Goal: Task Accomplishment & Management: Manage account settings

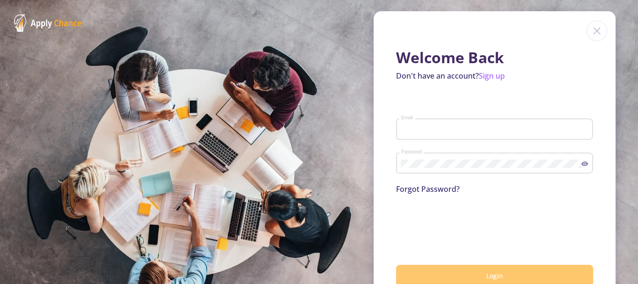
type input "[EMAIL_ADDRESS][DOMAIN_NAME]"
click at [462, 273] on button "Login" at bounding box center [494, 275] width 197 height 22
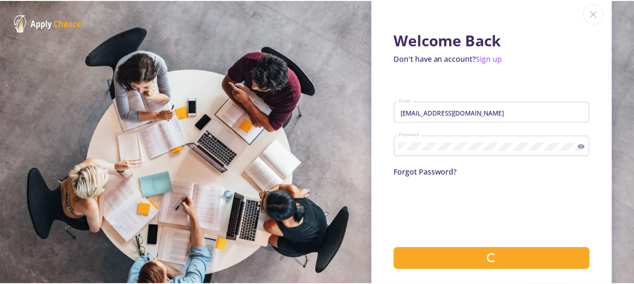
scroll to position [25, 0]
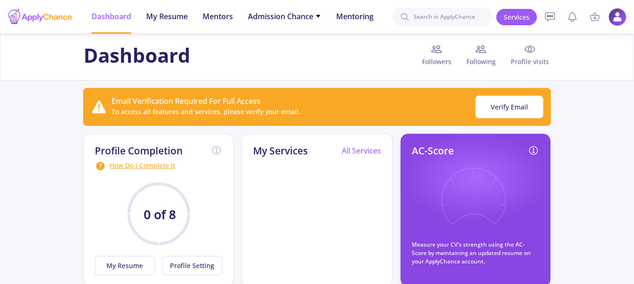
click at [614, 19] on img at bounding box center [618, 17] width 18 height 18
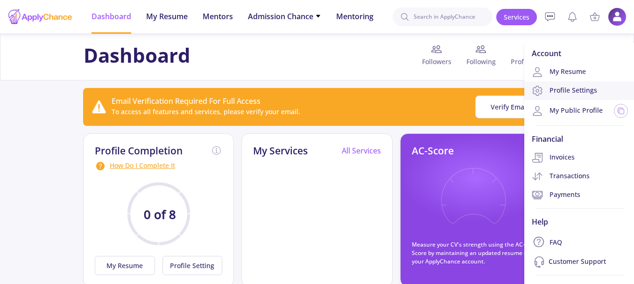
click at [576, 84] on link "Profile Settings" at bounding box center [580, 90] width 111 height 19
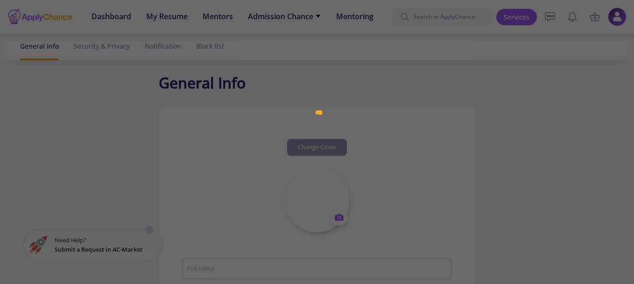
type input "Al Ch"
type textarea "Architect"
type input "[GEOGRAPHIC_DATA]"
type input "(UTC+03:30) [GEOGRAPHIC_DATA]"
type input "AlCh1"
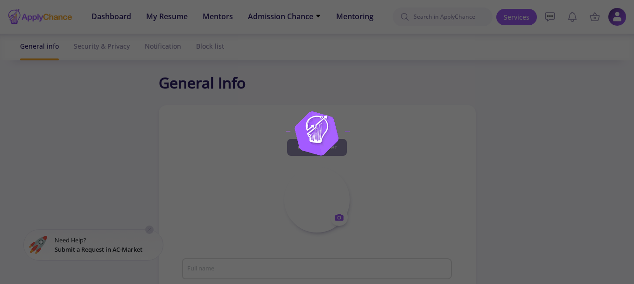
type input "[EMAIL_ADDRESS][DOMAIN_NAME]"
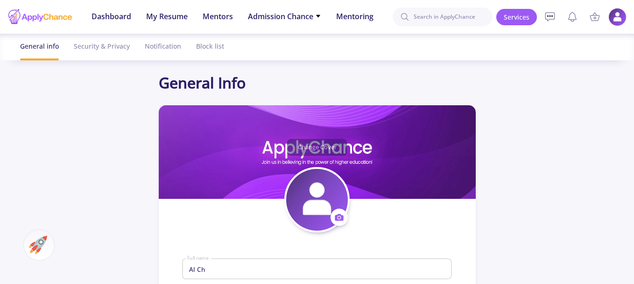
click at [614, 17] on img at bounding box center [618, 17] width 18 height 18
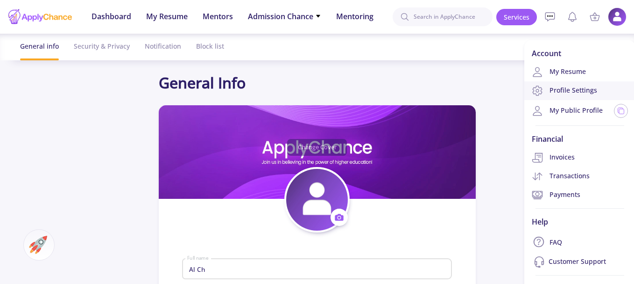
click at [582, 85] on link "Profile Settings" at bounding box center [580, 90] width 111 height 19
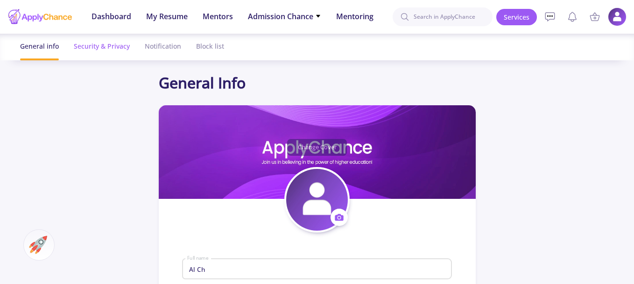
drag, startPoint x: 101, startPoint y: 48, endPoint x: 116, endPoint y: 50, distance: 15.6
click at [101, 48] on div "Security & Privacy" at bounding box center [102, 46] width 56 height 25
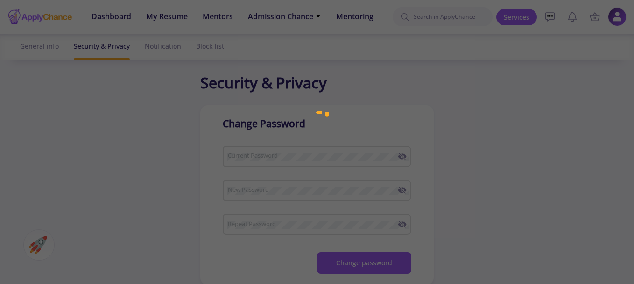
checkbox input "true"
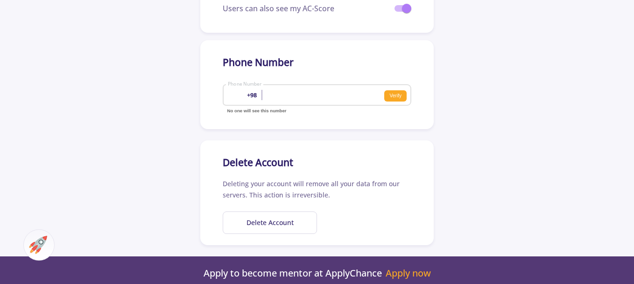
scroll to position [374, 0]
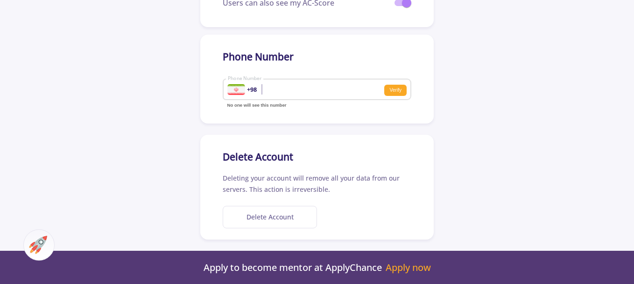
click at [287, 214] on button "Delete Account" at bounding box center [270, 217] width 94 height 23
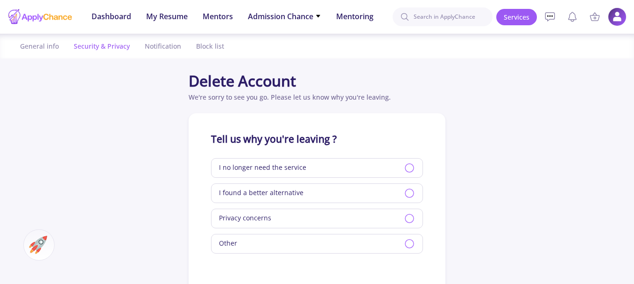
click at [122, 47] on div "Security & Privacy" at bounding box center [102, 46] width 56 height 25
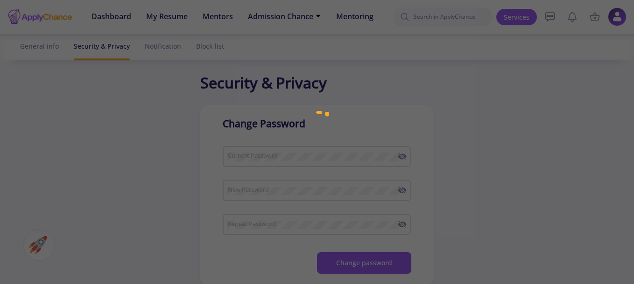
checkbox input "true"
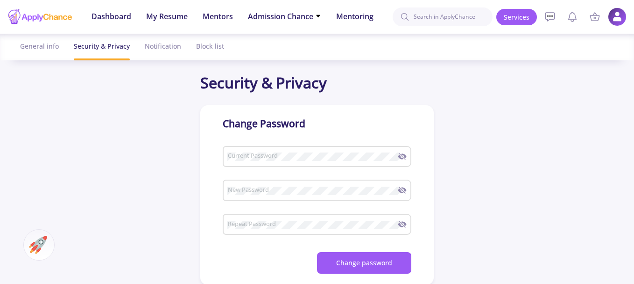
checkbox input "true"
click at [619, 14] on img at bounding box center [618, 17] width 18 height 18
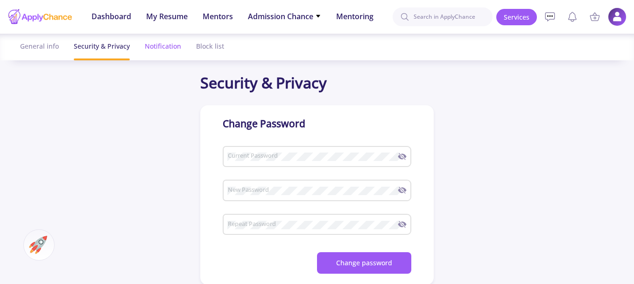
click at [179, 46] on div "Notification" at bounding box center [163, 46] width 36 height 25
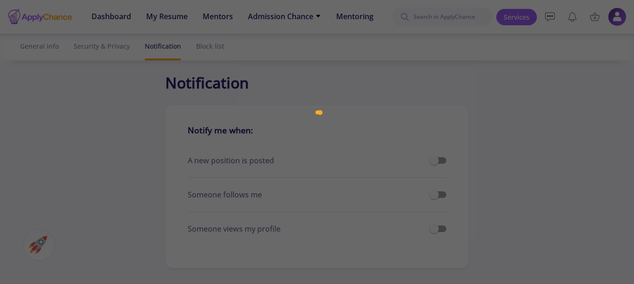
checkbox input "true"
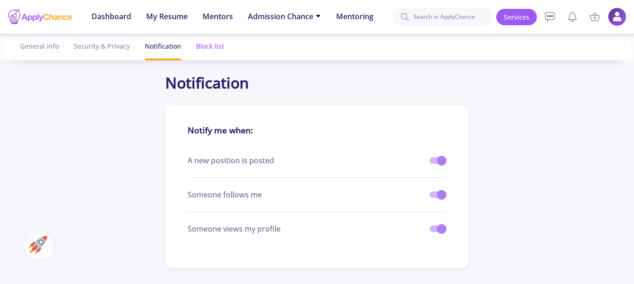
click at [202, 46] on div "Block list" at bounding box center [210, 46] width 28 height 25
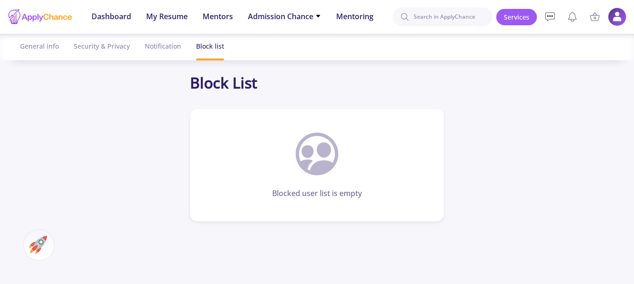
click at [59, 45] on ul "General info Security & Privacy Notification Block list" at bounding box center [317, 47] width 609 height 27
click at [50, 49] on div "General info" at bounding box center [39, 46] width 39 height 25
drag, startPoint x: 50, startPoint y: 49, endPoint x: 68, endPoint y: 49, distance: 18.2
click at [50, 49] on div "General info" at bounding box center [39, 46] width 39 height 25
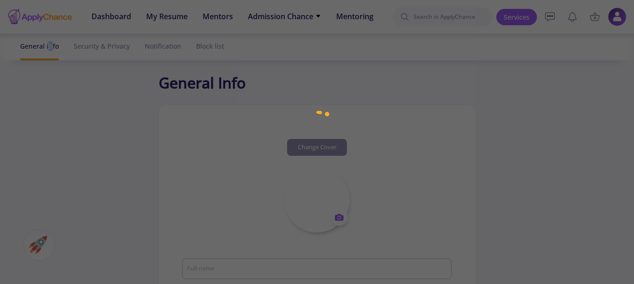
type input "Al Ch"
type textarea "Architect"
type input "[GEOGRAPHIC_DATA]"
type input "(UTC+03:30) [GEOGRAPHIC_DATA]"
type input "AlCh1"
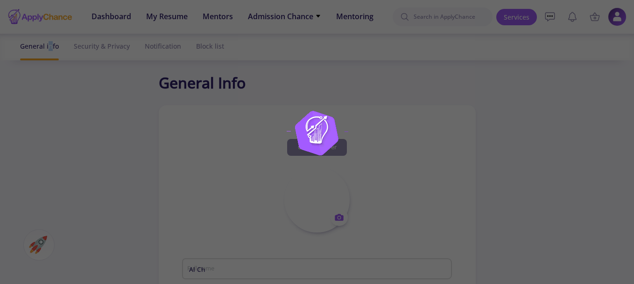
type input "[EMAIL_ADDRESS][DOMAIN_NAME]"
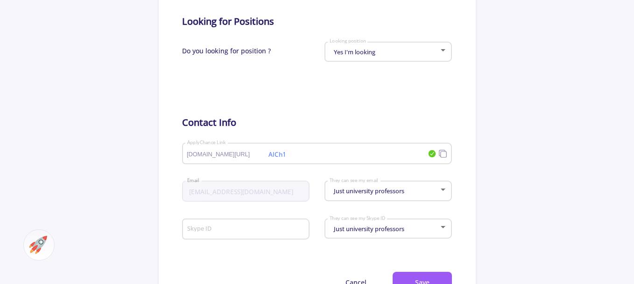
scroll to position [420, 0]
click at [337, 194] on span "Just university professors" at bounding box center [368, 190] width 73 height 8
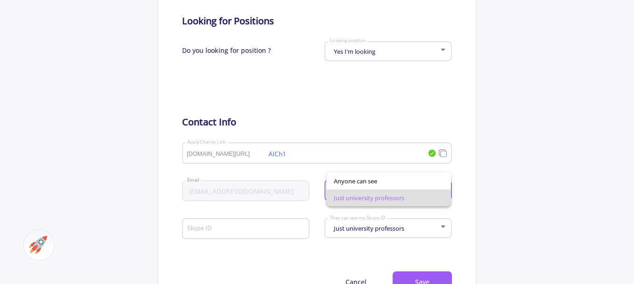
click at [315, 173] on div at bounding box center [317, 142] width 634 height 284
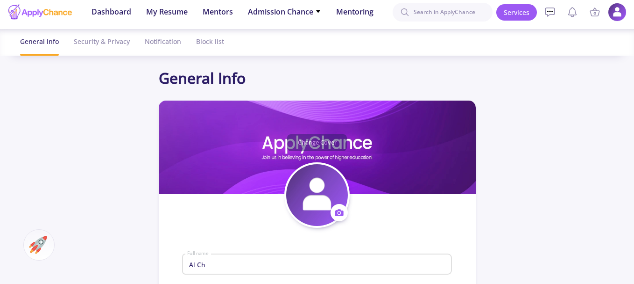
scroll to position [0, 0]
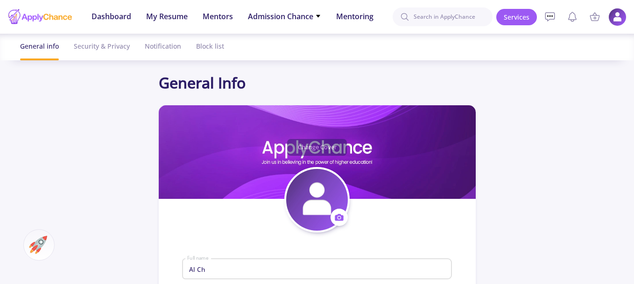
click at [614, 17] on img at bounding box center [618, 17] width 18 height 18
click at [108, 50] on div "Security & Privacy" at bounding box center [102, 46] width 56 height 25
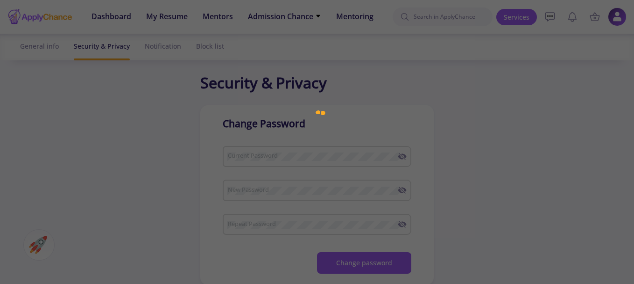
checkbox input "true"
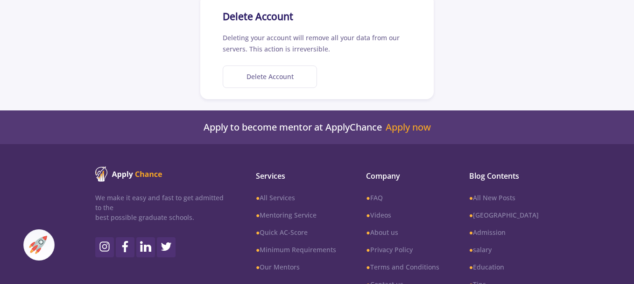
click at [276, 74] on button "Delete Account" at bounding box center [270, 76] width 94 height 23
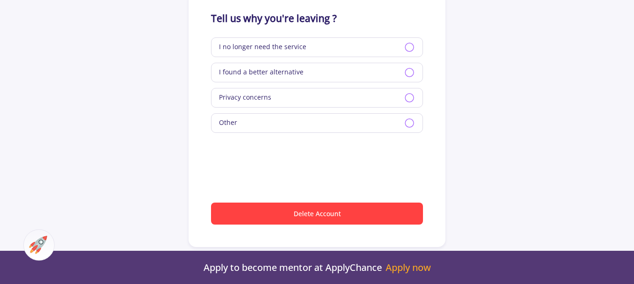
scroll to position [74, 0]
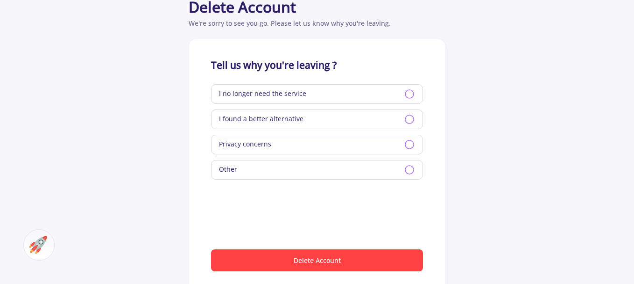
click at [408, 118] on icon at bounding box center [409, 119] width 11 height 11
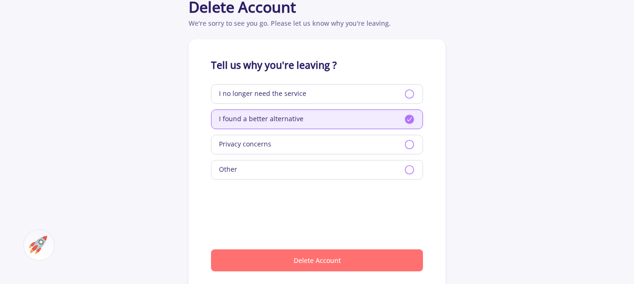
click at [323, 255] on button "Delete Account" at bounding box center [317, 260] width 212 height 22
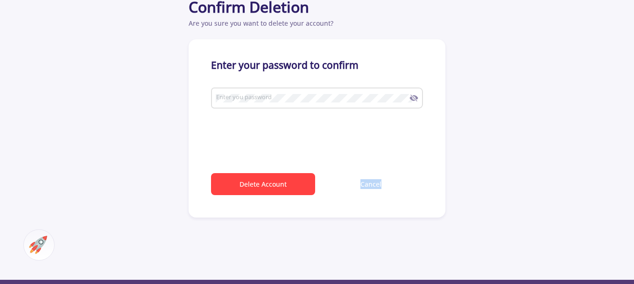
type input "[EMAIL_ADDRESS][DOMAIN_NAME]"
click at [413, 96] on icon at bounding box center [414, 97] width 9 height 9
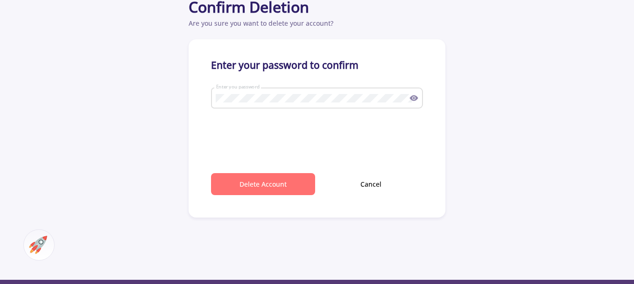
click at [299, 184] on button "Delete Account" at bounding box center [263, 184] width 104 height 22
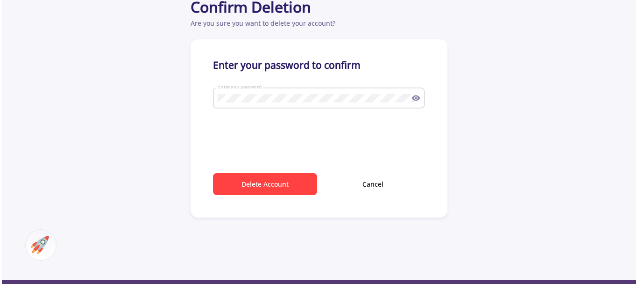
scroll to position [0, 0]
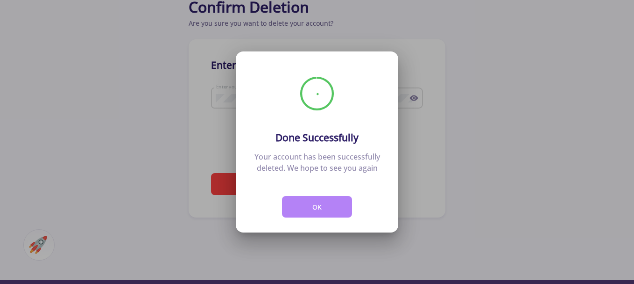
click at [329, 207] on button "OK" at bounding box center [317, 207] width 70 height 22
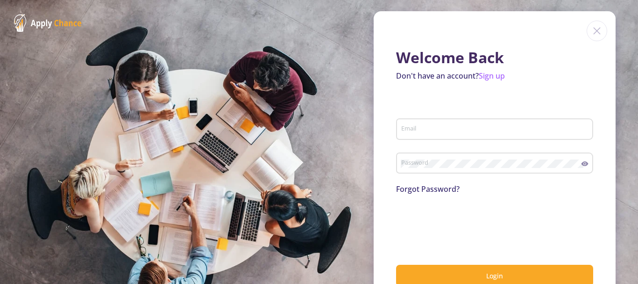
type input "[EMAIL_ADDRESS][DOMAIN_NAME]"
